Goal: Book appointment/travel/reservation

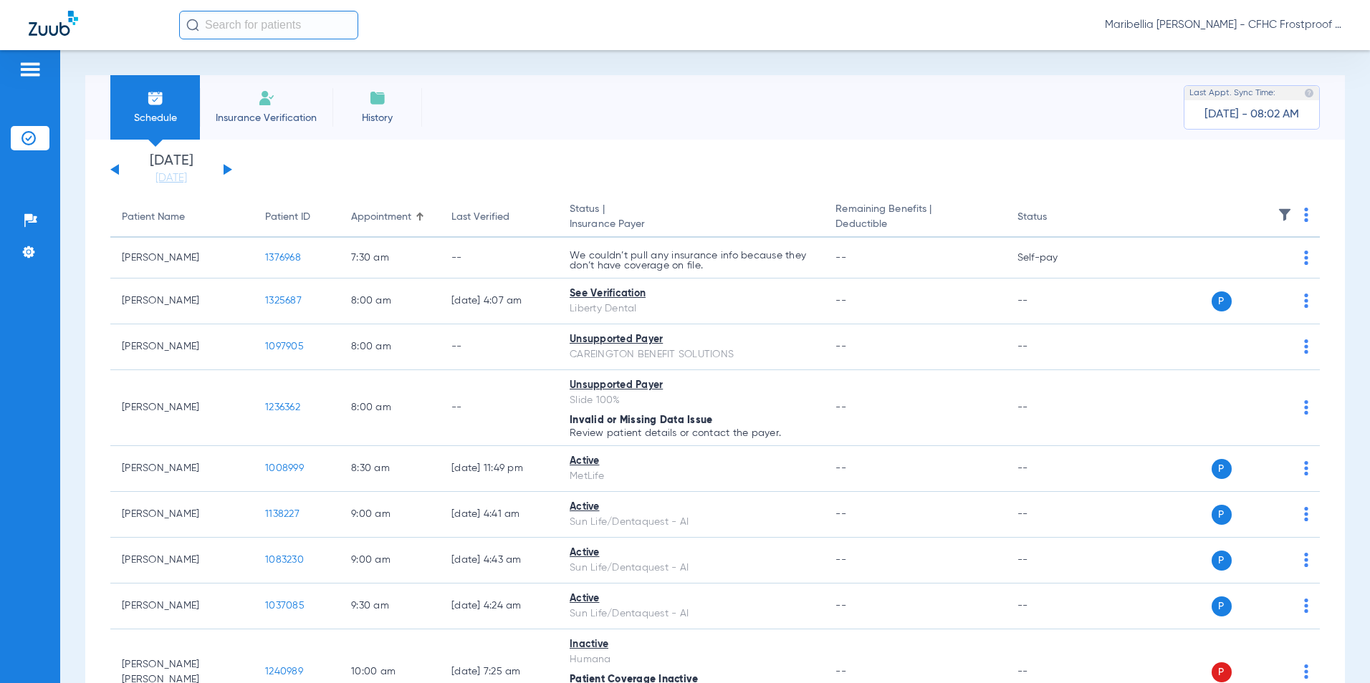
click at [246, 123] on span "Insurance Verification" at bounding box center [266, 118] width 111 height 14
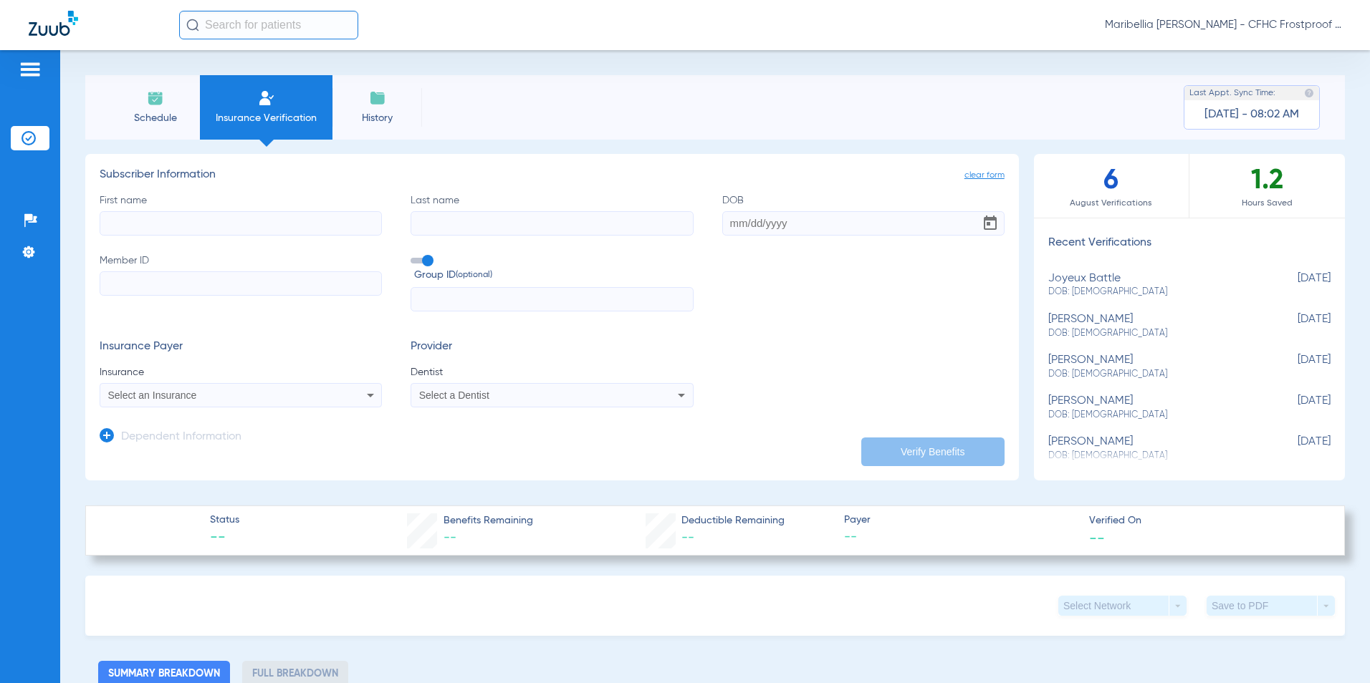
click at [178, 123] on span "Schedule" at bounding box center [155, 118] width 68 height 14
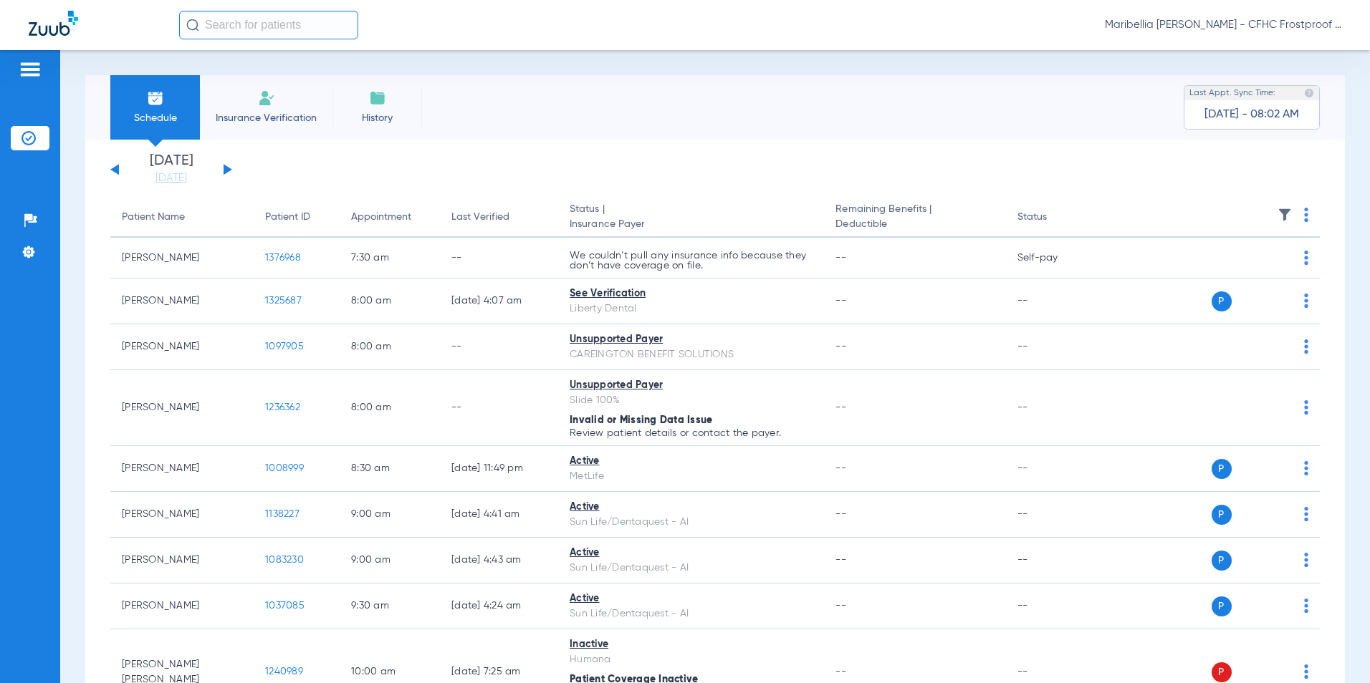
click at [254, 123] on span "Insurance Verification" at bounding box center [266, 118] width 111 height 14
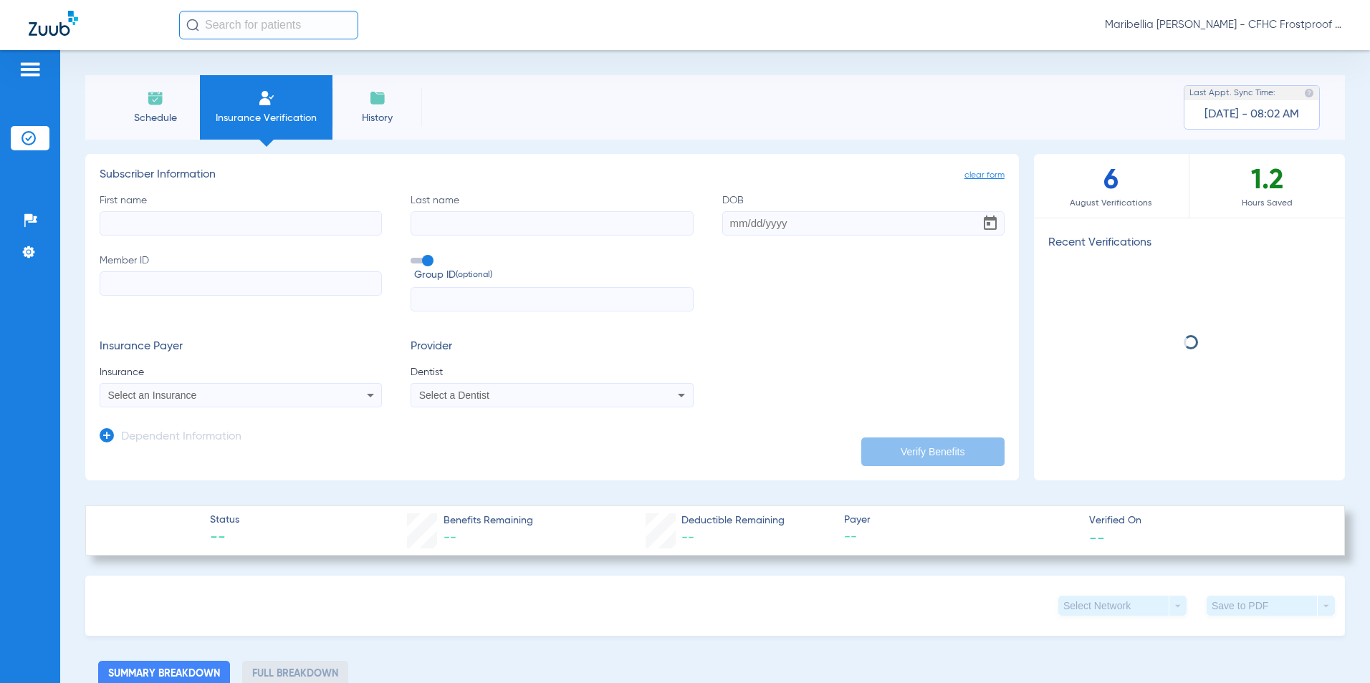
click at [186, 129] on li "Schedule" at bounding box center [155, 107] width 90 height 64
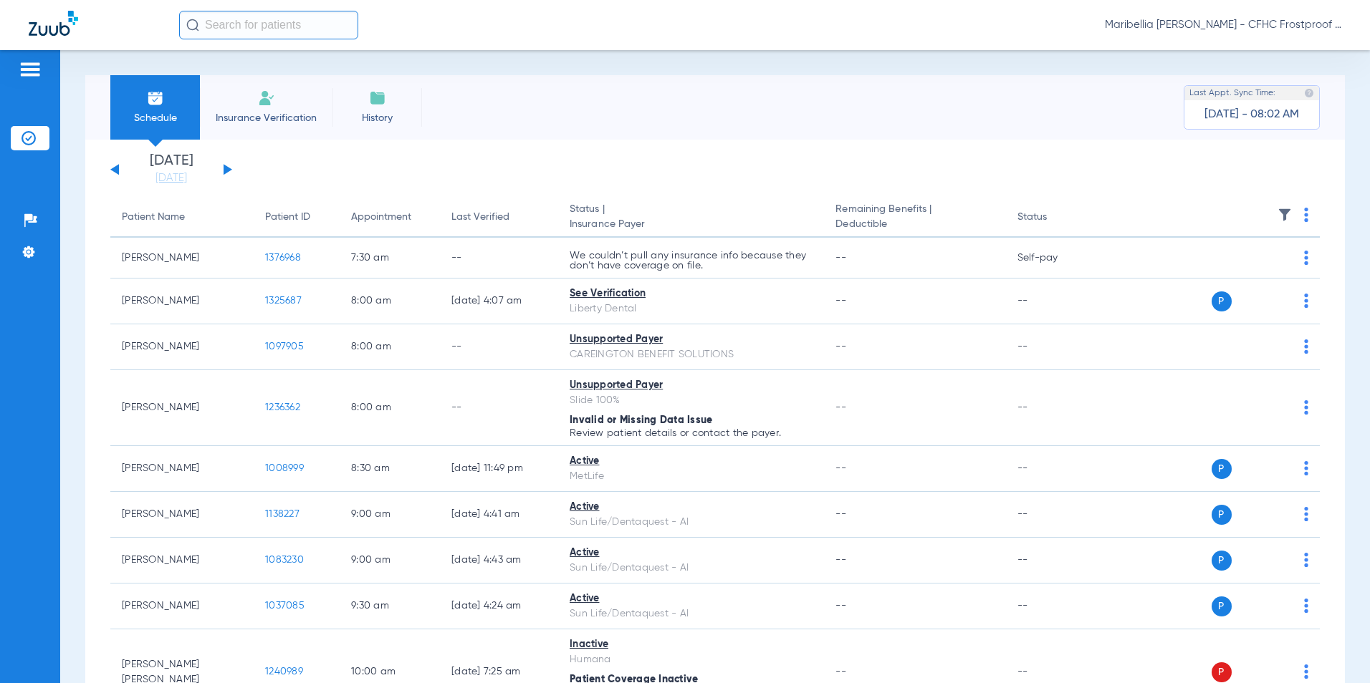
click at [216, 127] on li "Insurance Verification" at bounding box center [266, 107] width 133 height 64
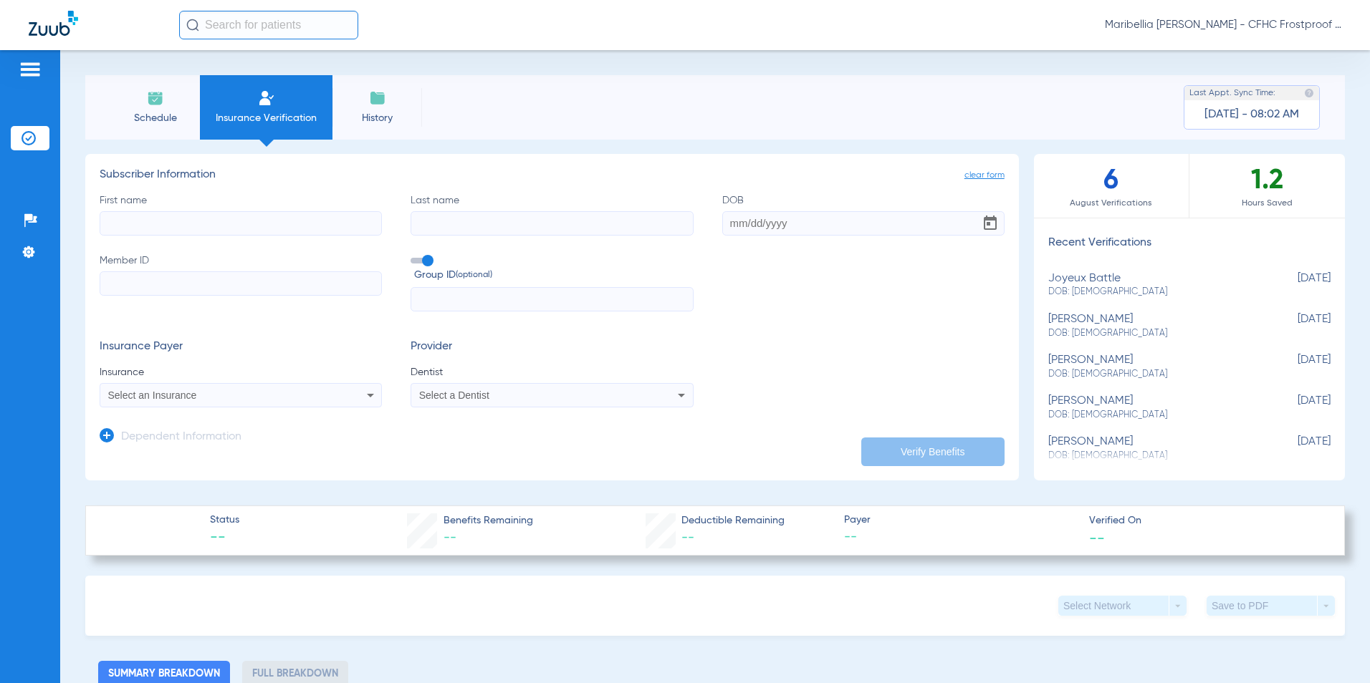
click at [187, 120] on span "Schedule" at bounding box center [155, 118] width 68 height 14
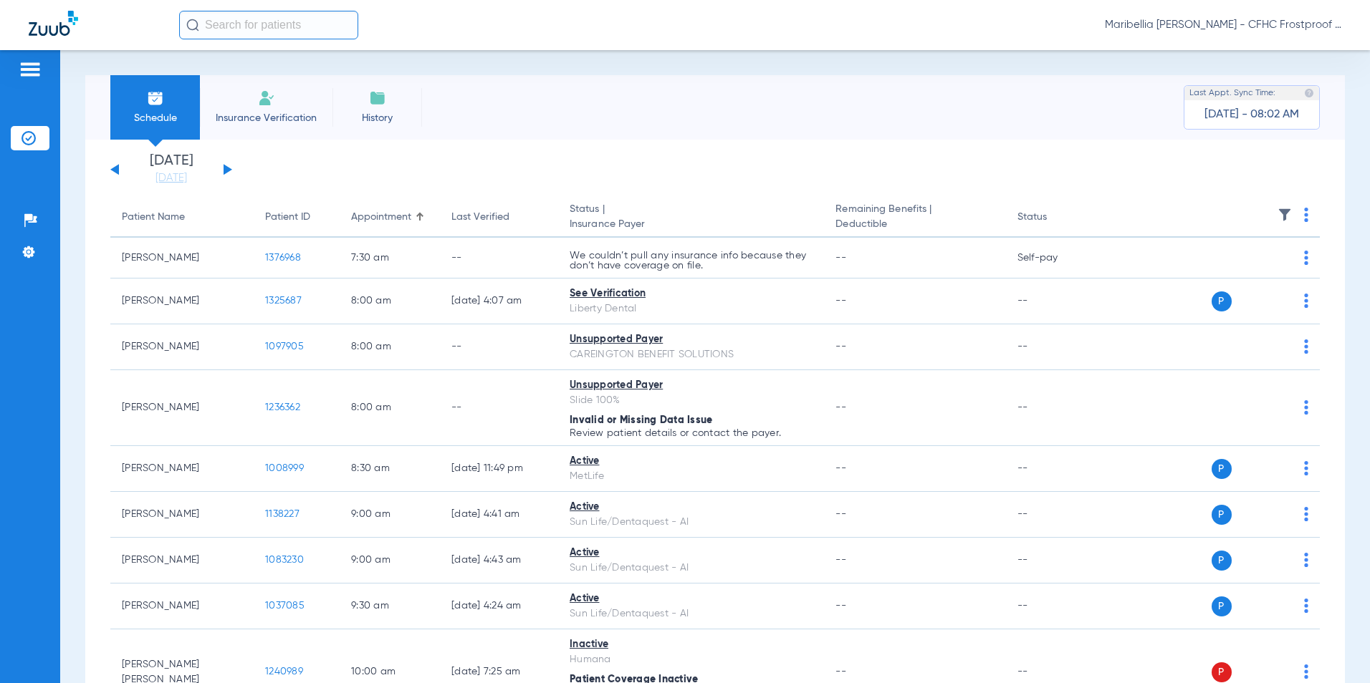
click at [226, 165] on div "[DATE] [DATE] [DATE] [DATE] [DATE] [DATE] [DATE] [DATE] [DATE] [DATE] [DATE] [D…" at bounding box center [171, 170] width 122 height 32
click at [226, 168] on button at bounding box center [228, 169] width 9 height 11
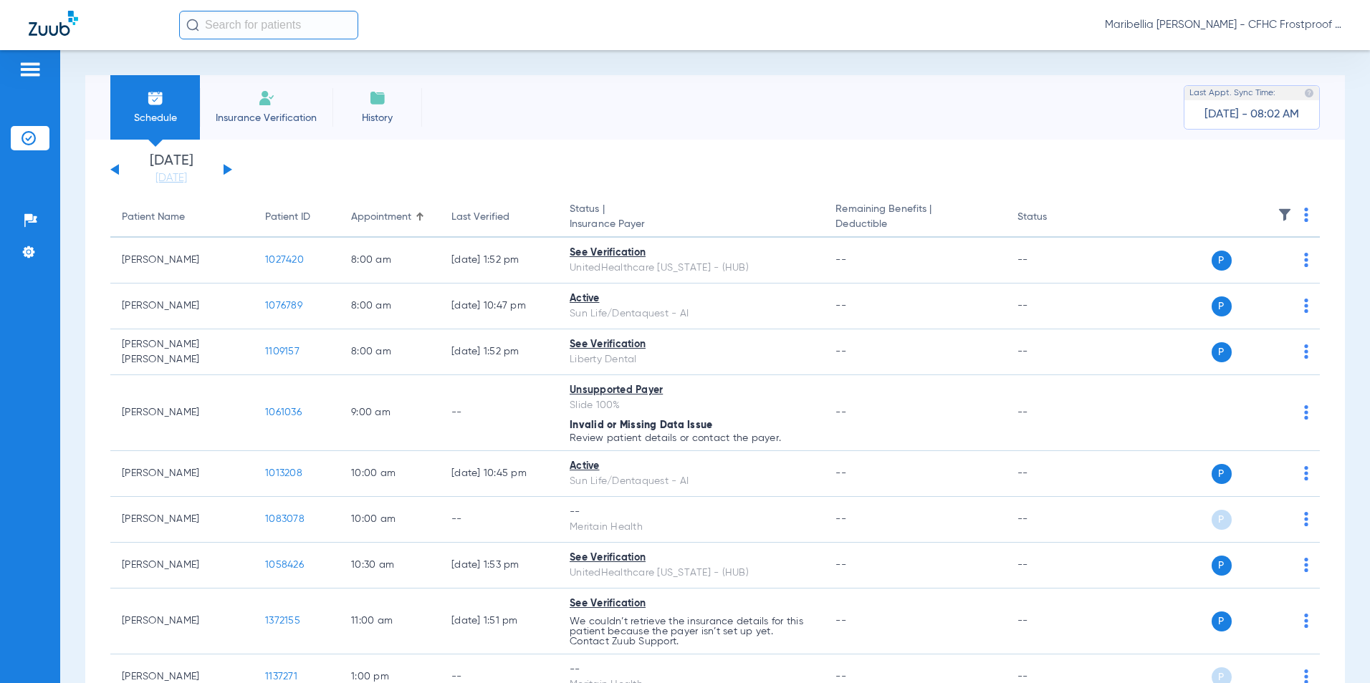
click at [226, 168] on button at bounding box center [228, 169] width 9 height 11
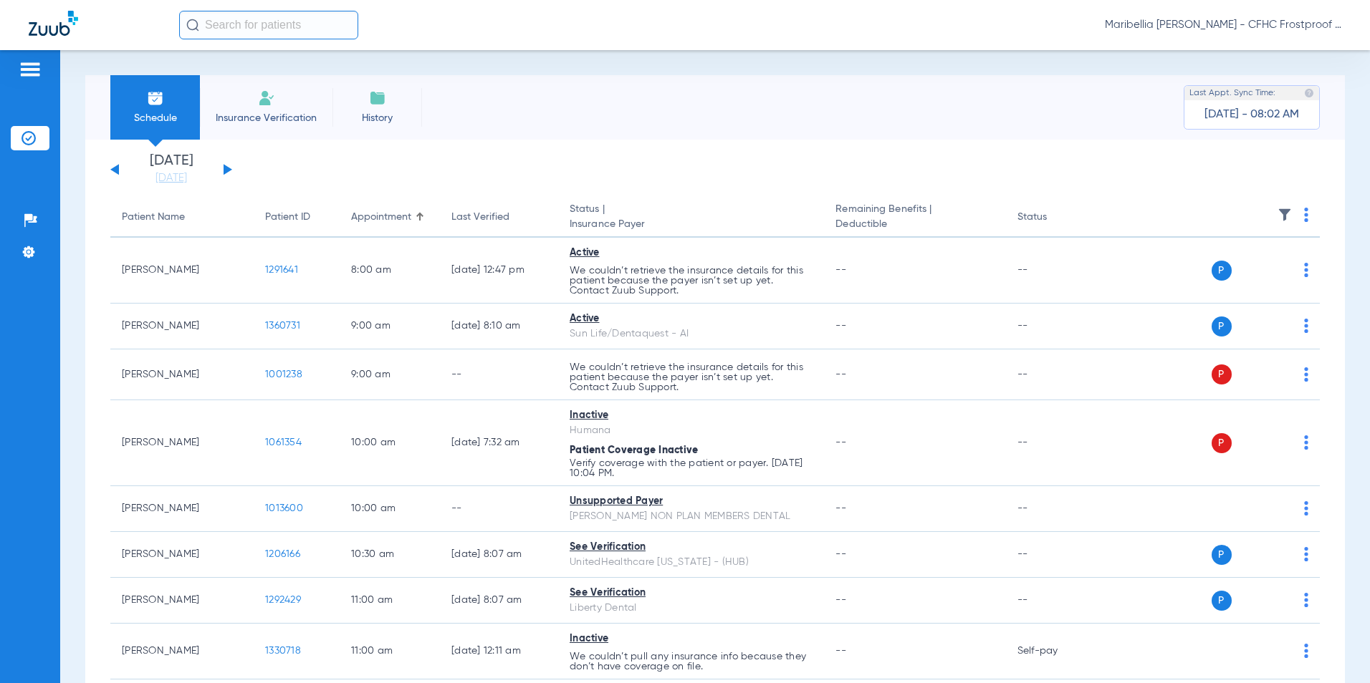
click at [226, 168] on button at bounding box center [228, 169] width 9 height 11
